Goal: Task Accomplishment & Management: Manage account settings

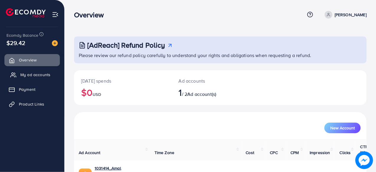
click at [36, 75] on span "My ad accounts" at bounding box center [35, 75] width 30 height 6
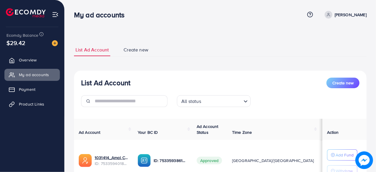
scroll to position [51, 0]
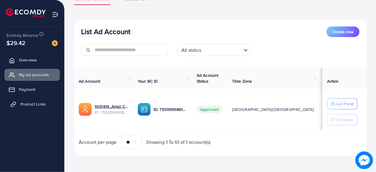
click at [28, 106] on span "Product Links" at bounding box center [32, 104] width 25 height 6
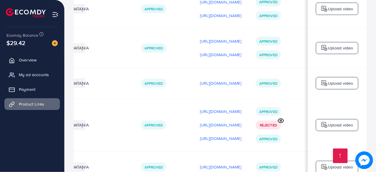
scroll to position [213, 0]
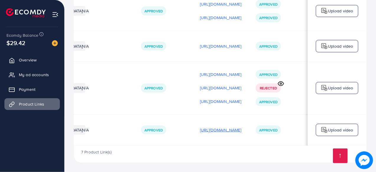
click at [230, 128] on p "[URL][DOMAIN_NAME]" at bounding box center [221, 130] width 42 height 7
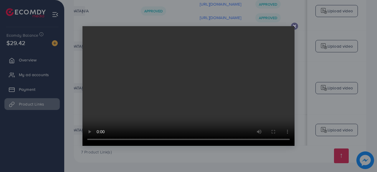
click at [296, 23] on div at bounding box center [294, 26] width 7 height 7
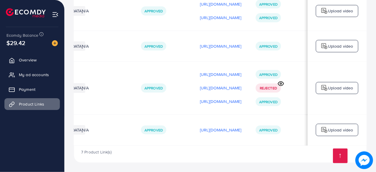
click at [328, 134] on div "Upload video" at bounding box center [337, 130] width 42 height 12
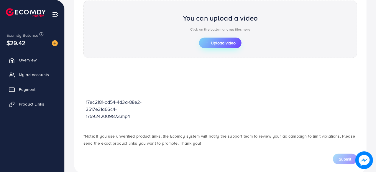
click at [213, 38] on button "Upload video" at bounding box center [220, 43] width 42 height 11
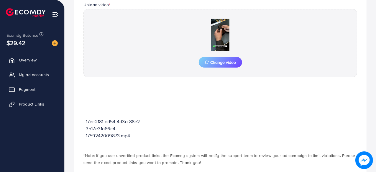
scroll to position [232, 0]
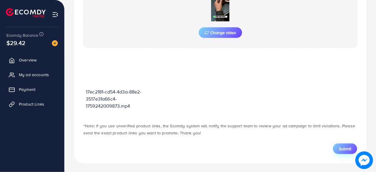
click at [339, 148] on span "Submit" at bounding box center [345, 149] width 12 height 6
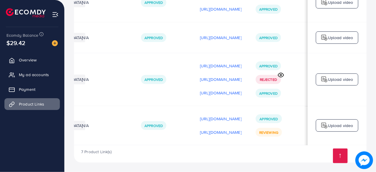
scroll to position [0, 174]
click at [206, 134] on p "https://files.ecomdy.com/videos/f2553a0c-1c77-4b25-a043-373bd5b7e776-1759404654…" at bounding box center [221, 132] width 42 height 7
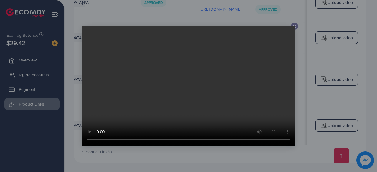
click at [296, 28] on icon at bounding box center [294, 26] width 5 height 5
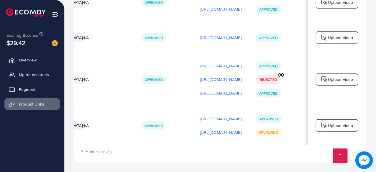
click at [207, 93] on p "https://files.ecomdy.com/videos/1b2becf4-acc9-4555-9145-71a1d9b46d2d-1759332380…" at bounding box center [221, 93] width 42 height 7
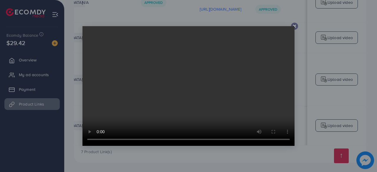
click at [293, 25] on icon at bounding box center [294, 26] width 5 height 5
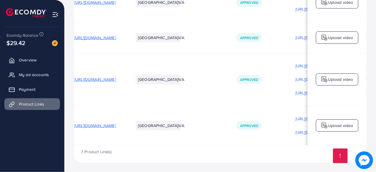
scroll to position [0, 0]
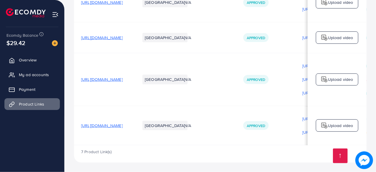
click at [104, 123] on span "https://amalcollection.store/products/new-trifold-mens-premium-wallet/" at bounding box center [102, 126] width 42 height 6
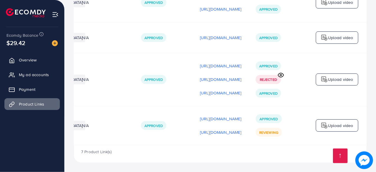
scroll to position [0, 174]
click at [200, 133] on p "[URL][DOMAIN_NAME]" at bounding box center [221, 132] width 42 height 7
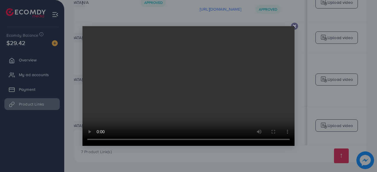
click at [295, 24] on icon at bounding box center [294, 26] width 5 height 5
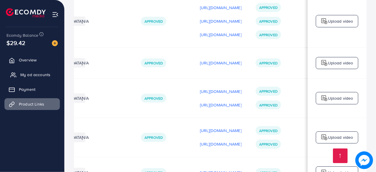
scroll to position [78, 0]
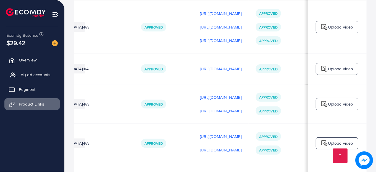
click at [34, 73] on span "My ad accounts" at bounding box center [35, 75] width 30 height 6
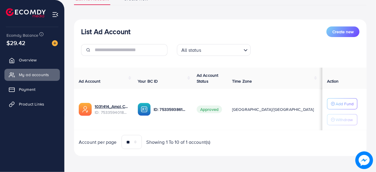
scroll to position [50, 0]
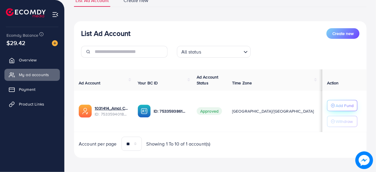
click at [327, 102] on button "Add Fund" at bounding box center [342, 105] width 30 height 11
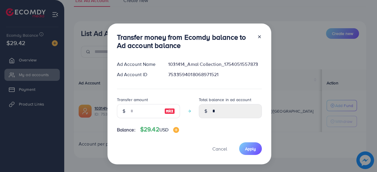
click at [127, 108] on div at bounding box center [124, 111] width 14 height 14
click at [144, 112] on input "number" at bounding box center [145, 111] width 29 height 14
type input "*"
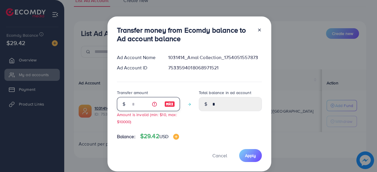
type input "****"
type input "**"
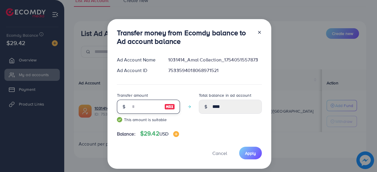
type input "*****"
type input "**"
click at [250, 153] on span "Apply" at bounding box center [250, 154] width 11 height 6
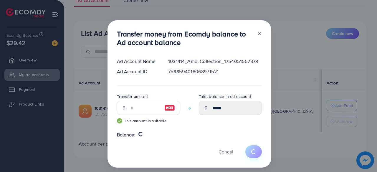
type input "*"
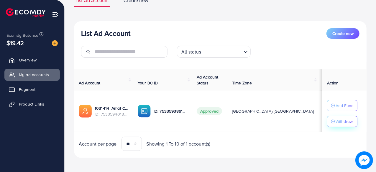
click at [342, 123] on p "Withdraw" at bounding box center [343, 121] width 17 height 7
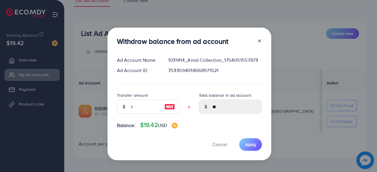
click at [169, 106] on img at bounding box center [169, 106] width 11 height 7
type input "**"
type input "****"
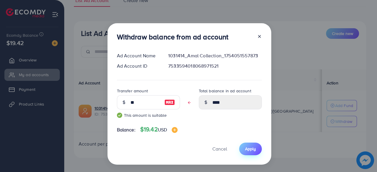
click at [243, 150] on button "Apply" at bounding box center [250, 149] width 23 height 13
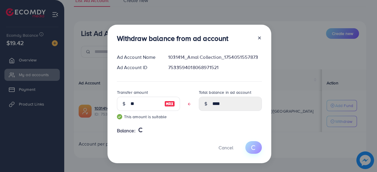
type input "**"
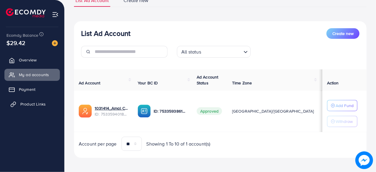
click at [31, 108] on link "Product Links" at bounding box center [31, 104] width 55 height 12
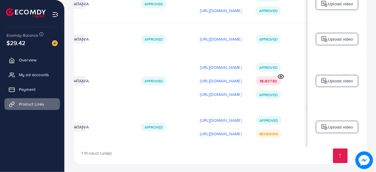
scroll to position [0, 174]
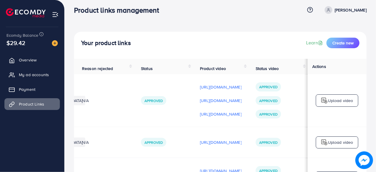
scroll to position [2, 0]
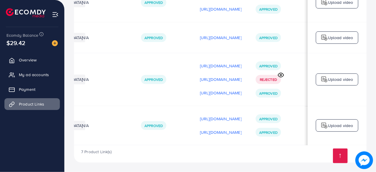
scroll to position [0, 174]
click at [212, 133] on p "[URL][DOMAIN_NAME]" at bounding box center [221, 132] width 42 height 7
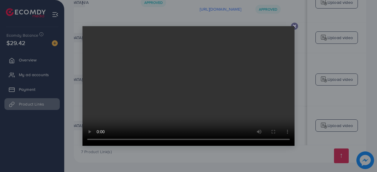
click at [295, 26] on icon at bounding box center [294, 26] width 5 height 5
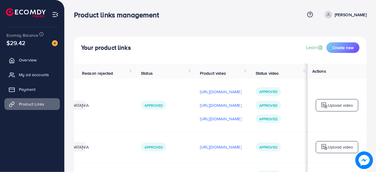
scroll to position [0, 172]
click at [210, 90] on p "[URL][DOMAIN_NAME]" at bounding box center [221, 91] width 42 height 7
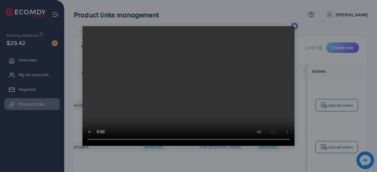
click at [296, 24] on icon at bounding box center [294, 26] width 5 height 5
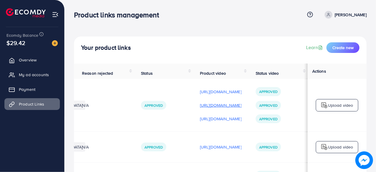
click at [200, 106] on p "[URL][DOMAIN_NAME]" at bounding box center [221, 105] width 42 height 7
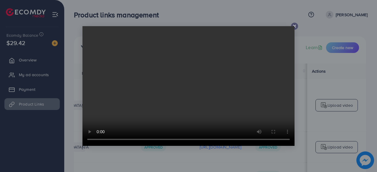
click at [294, 26] on video at bounding box center [189, 86] width 212 height 120
click at [294, 27] on video at bounding box center [189, 86] width 212 height 120
click at [293, 27] on video at bounding box center [189, 86] width 212 height 120
click at [294, 26] on video at bounding box center [189, 86] width 212 height 120
click at [295, 28] on icon at bounding box center [294, 26] width 5 height 5
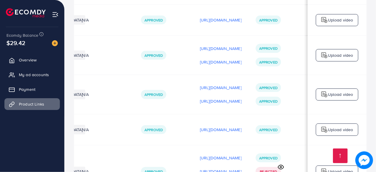
scroll to position [114, 0]
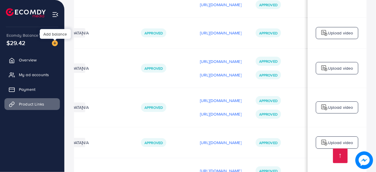
click at [53, 42] on img at bounding box center [55, 43] width 6 height 6
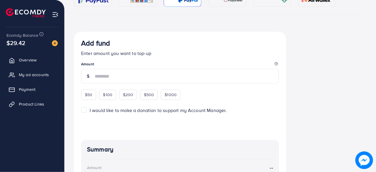
scroll to position [110, 0]
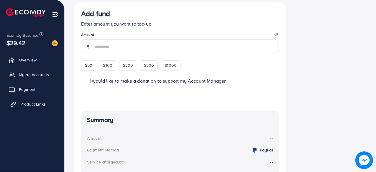
click at [27, 104] on span "Product Links" at bounding box center [32, 104] width 25 height 6
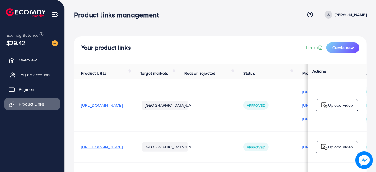
click at [34, 72] on span "My ad accounts" at bounding box center [35, 75] width 30 height 6
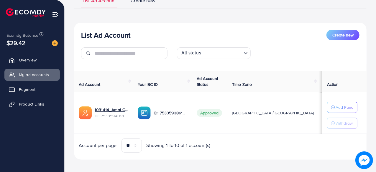
scroll to position [51, 0]
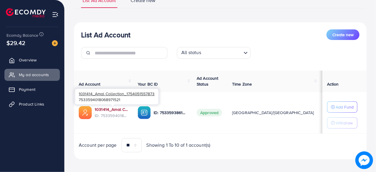
click at [112, 109] on link "1031414_Amal Collection_1754051557873" at bounding box center [112, 110] width 34 height 6
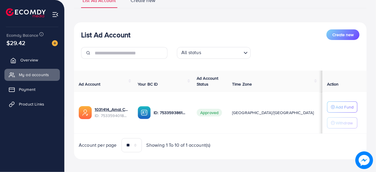
click at [32, 63] on span "Overview" at bounding box center [29, 60] width 18 height 6
